Goal: Information Seeking & Learning: Learn about a topic

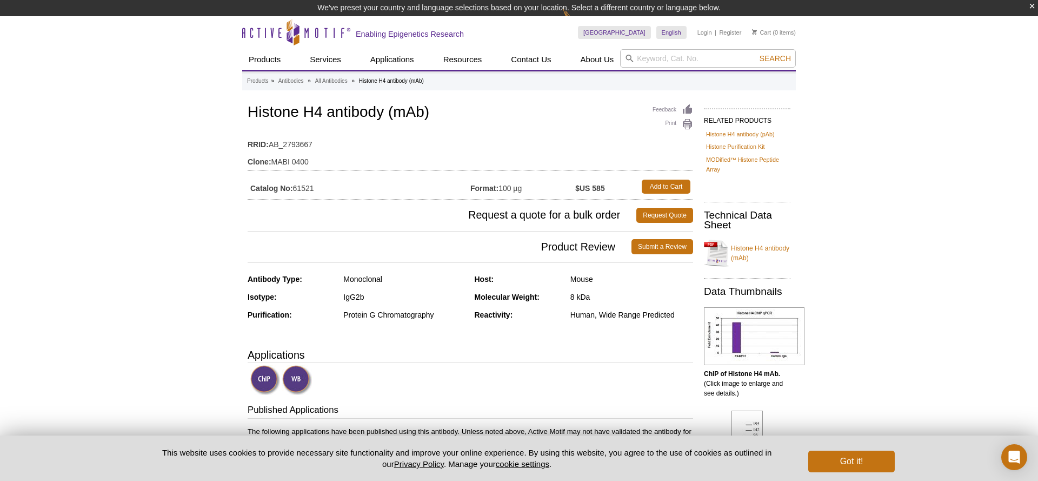
click at [861, 473] on pint-cookie-banner "This website uses cookies to provide necessary site functionality and improve y…" at bounding box center [519, 457] width 1038 height 45
click at [838, 466] on button "Got it!" at bounding box center [851, 461] width 86 height 22
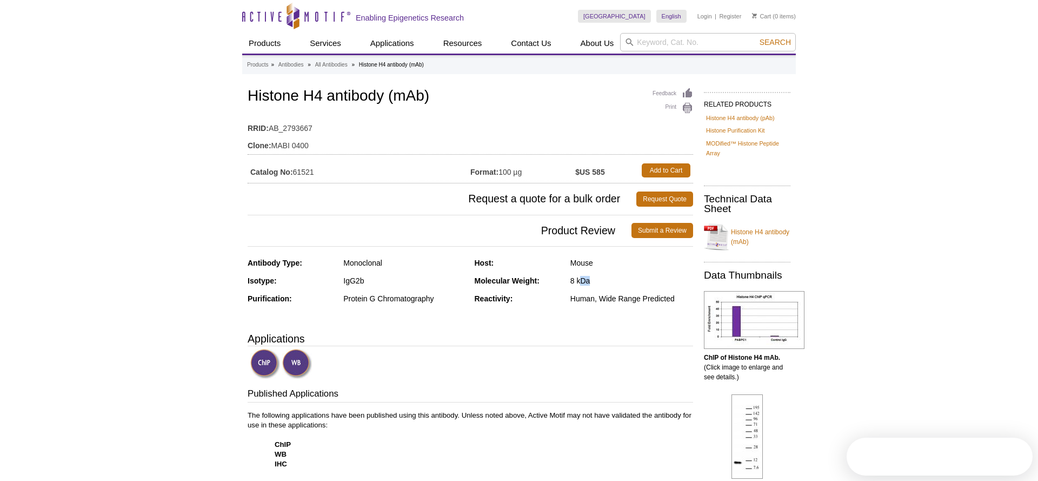
drag, startPoint x: 590, startPoint y: 281, endPoint x: 565, endPoint y: 280, distance: 25.4
click at [565, 281] on div "Molecular Weight: 8 kDa" at bounding box center [584, 285] width 219 height 18
click at [759, 2] on div "[GEOGRAPHIC_DATA] [GEOGRAPHIC_DATA] [GEOGRAPHIC_DATA] [GEOGRAPHIC_DATA] [GEOGRA…" at bounding box center [687, 16] width 218 height 33
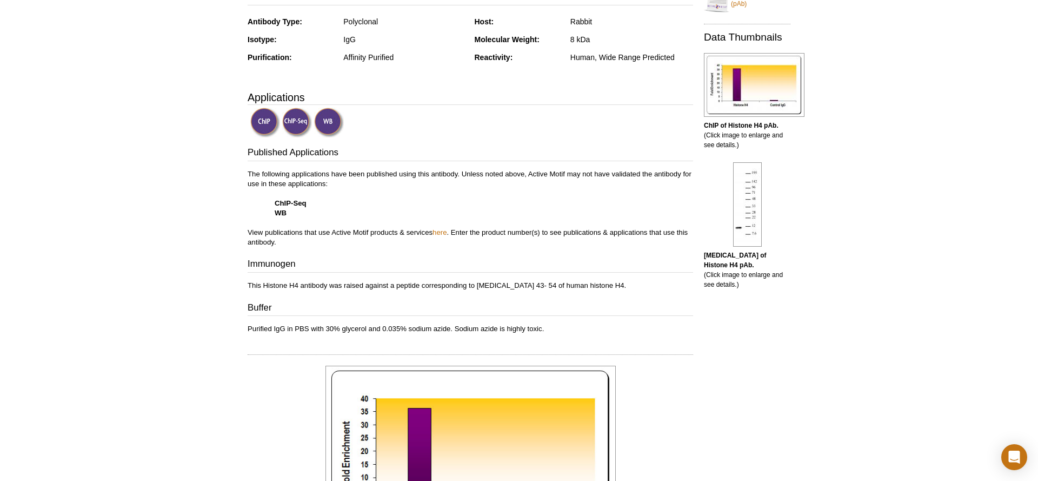
scroll to position [244, 0]
drag, startPoint x: 396, startPoint y: 285, endPoint x: 542, endPoint y: 283, distance: 145.9
click at [543, 284] on p "This Histone H4 antibody was raised against a peptide corresponding to amino ac…" at bounding box center [470, 285] width 445 height 10
click at [536, 281] on p "This Histone H4 antibody was raised against a peptide corresponding to amino ac…" at bounding box center [470, 285] width 445 height 10
drag, startPoint x: 517, startPoint y: 284, endPoint x: 607, endPoint y: 287, distance: 89.8
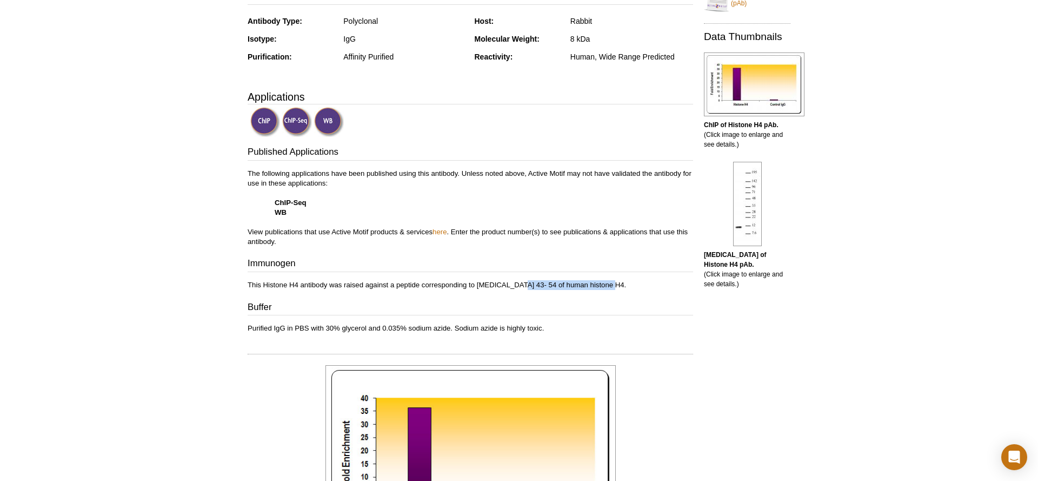
click at [607, 287] on p "This Histone H4 antibody was raised against a peptide corresponding to amino ac…" at bounding box center [470, 285] width 445 height 10
